Goal: Navigation & Orientation: Locate item on page

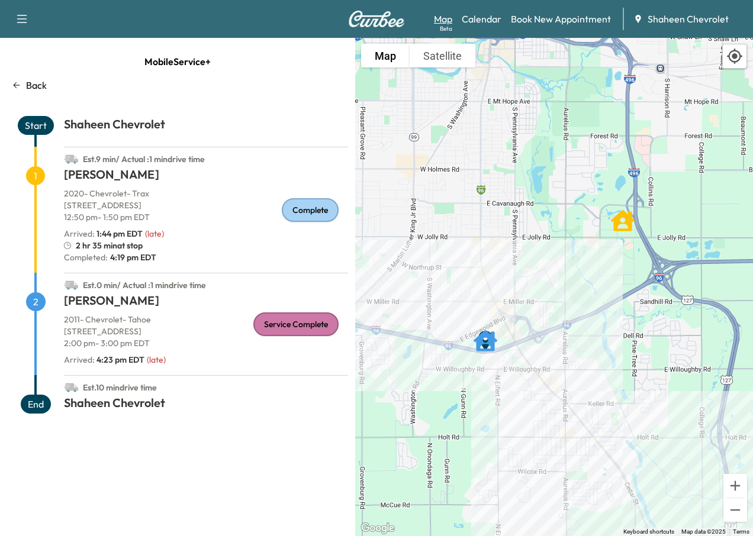
click at [448, 23] on link "Map Beta" at bounding box center [443, 19] width 18 height 14
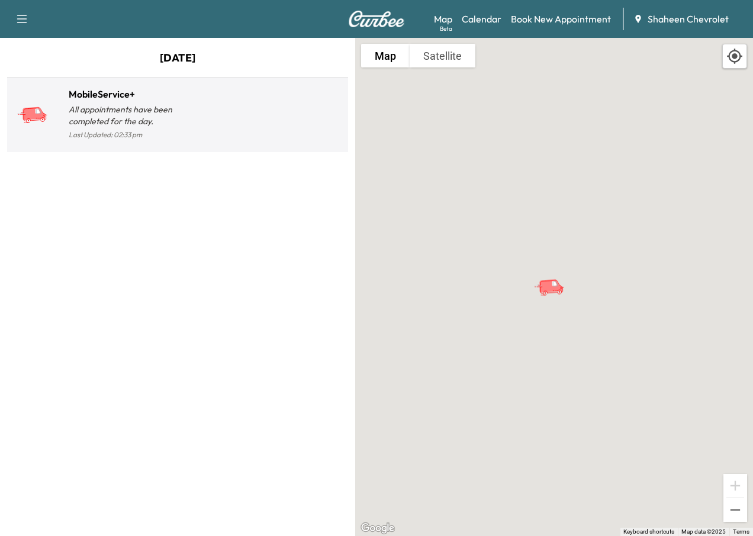
click at [110, 131] on p "Last Updated: 02:33 pm" at bounding box center [123, 134] width 109 height 15
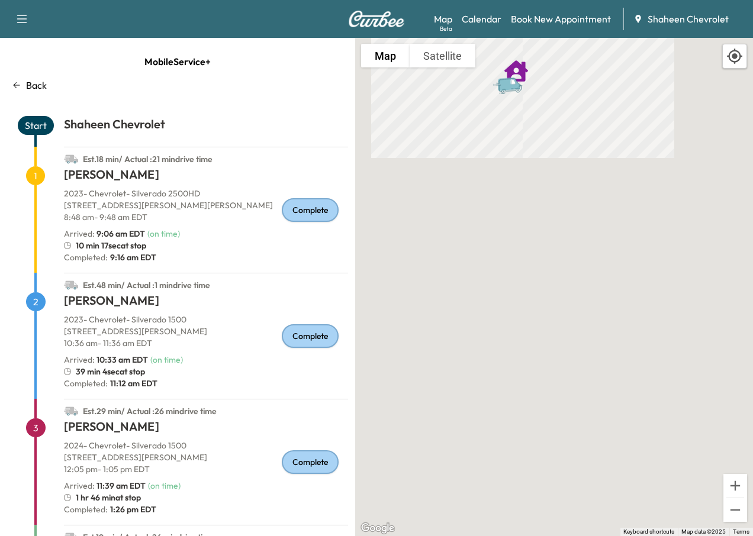
drag, startPoint x: 502, startPoint y: 347, endPoint x: 469, endPoint y: 277, distance: 77.9
click at [565, 536] on html "Support Log Out Map Beta Calendar Book New Appointment Shaheen Chevrolet Mobile…" at bounding box center [376, 268] width 753 height 536
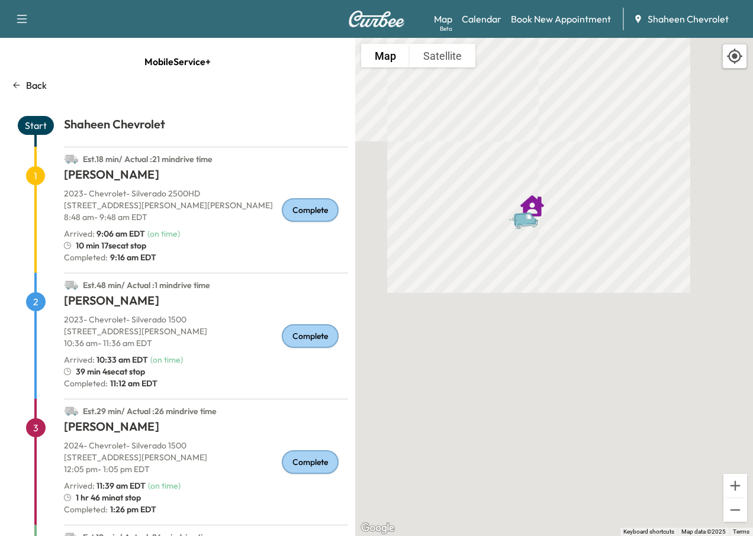
drag, startPoint x: 436, startPoint y: 189, endPoint x: 452, endPoint y: 326, distance: 137.6
click at [452, 326] on div "To activate drag with keyboard, press Alt + Enter. Once in keyboard drag state,…" at bounding box center [554, 287] width 398 height 499
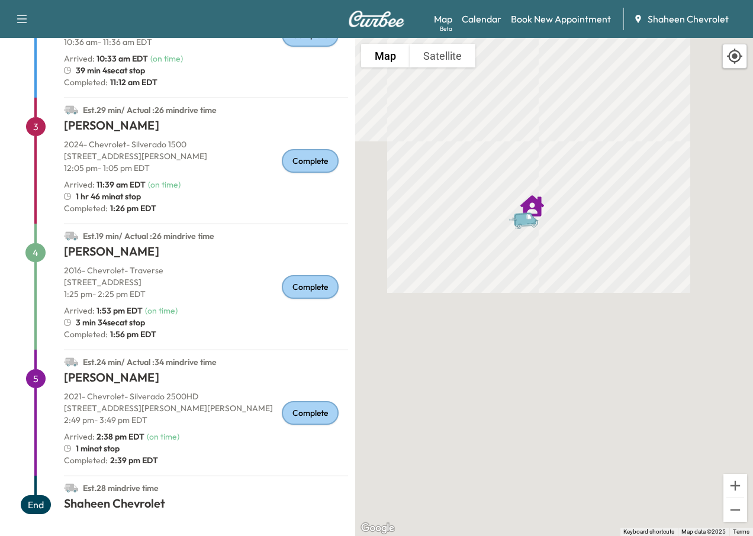
scroll to position [303, 0]
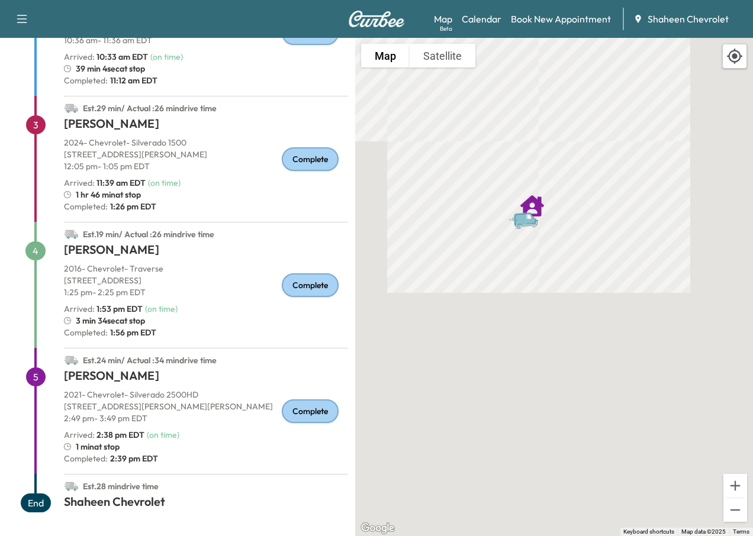
click at [529, 225] on icon "Van" at bounding box center [528, 220] width 41 height 21
click at [732, 513] on button "Zoom out" at bounding box center [736, 511] width 24 height 24
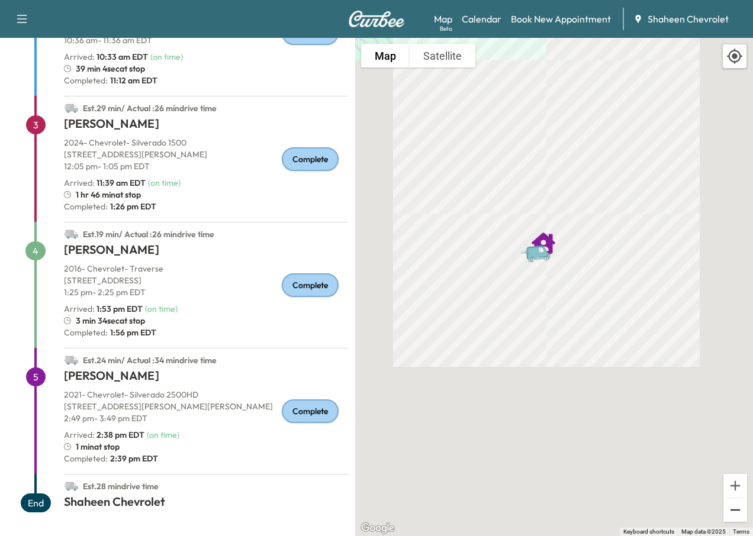
click at [732, 513] on button "Zoom out" at bounding box center [736, 511] width 24 height 24
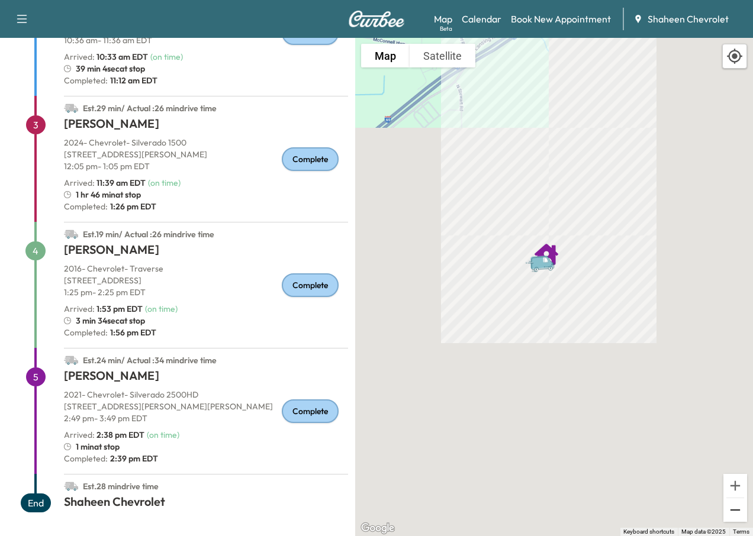
click at [732, 513] on button "Zoom out" at bounding box center [736, 511] width 24 height 24
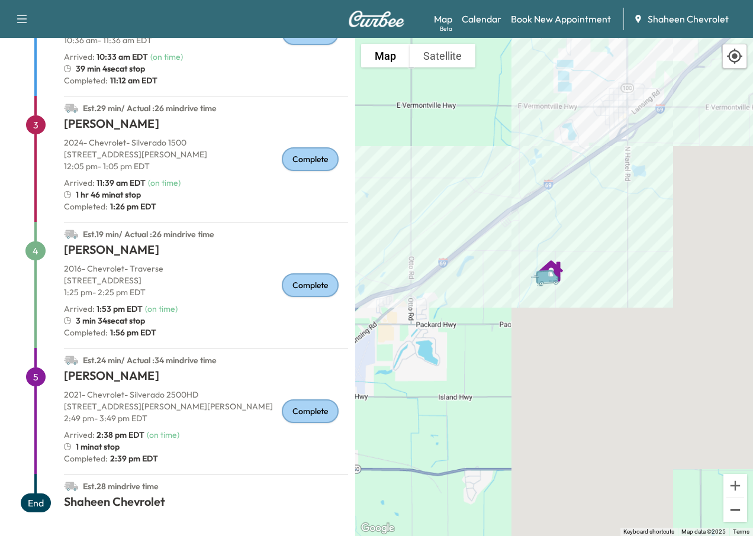
click at [732, 513] on button "Zoom out" at bounding box center [736, 511] width 24 height 24
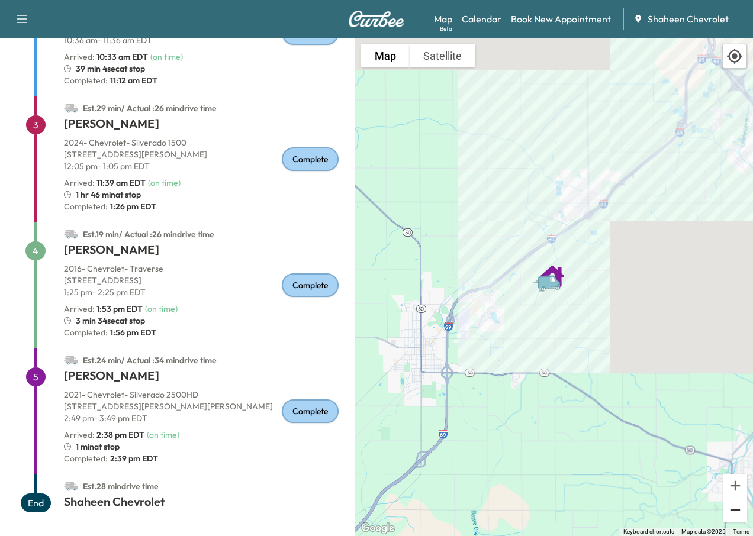
click at [732, 513] on button "Zoom out" at bounding box center [736, 511] width 24 height 24
